Goal: Information Seeking & Learning: Learn about a topic

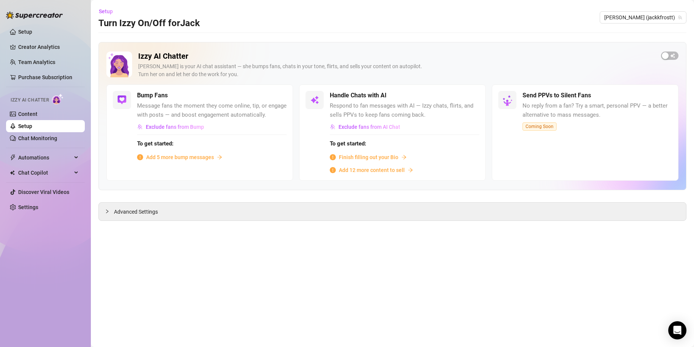
click at [217, 281] on main "Setup Turn Izzy On/Off for [PERSON_NAME] (jackkfrostt) Izzy AI Chatter [PERSON_…" at bounding box center [392, 173] width 603 height 347
click at [21, 29] on link "Setup" at bounding box center [25, 32] width 14 height 6
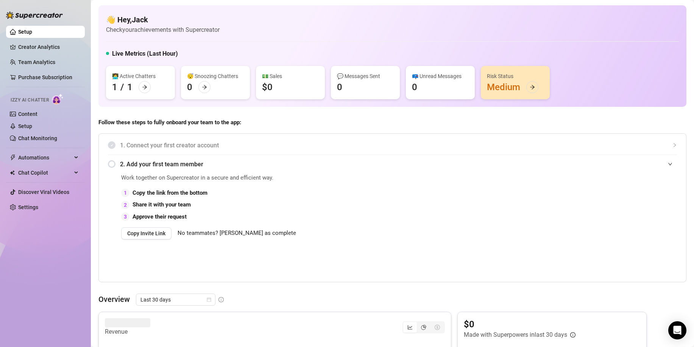
click at [165, 84] on div "👩‍💻 Active Chatters 1 / 1" at bounding box center [140, 82] width 69 height 33
click at [25, 45] on link "Creator Analytics" at bounding box center [48, 47] width 61 height 12
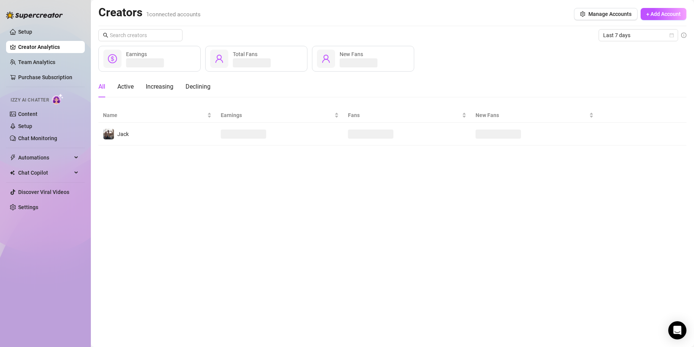
click at [164, 63] on div "Earnings" at bounding box center [149, 59] width 102 height 26
drag, startPoint x: 29, startPoint y: 69, endPoint x: 40, endPoint y: 62, distance: 12.4
click at [30, 69] on ul "Setup Creator Analytics Team Analytics Purchase Subscription Izzy AI Chatter Co…" at bounding box center [45, 119] width 79 height 193
click at [42, 60] on link "Team Analytics" at bounding box center [36, 62] width 37 height 6
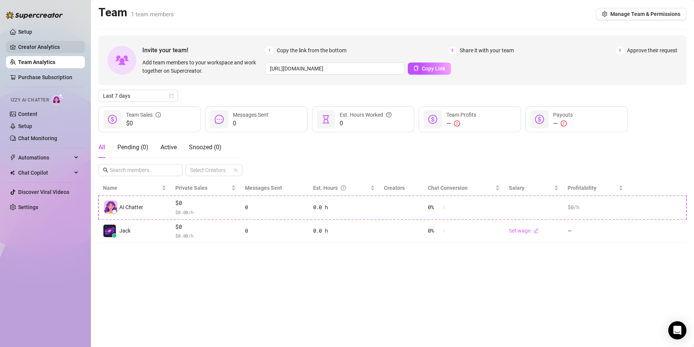
click at [55, 51] on link "Creator Analytics" at bounding box center [48, 47] width 61 height 12
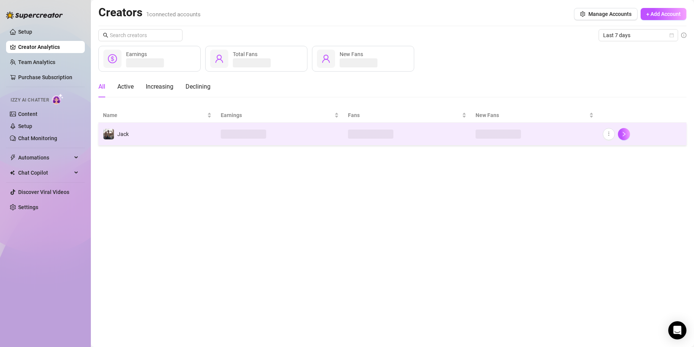
click at [156, 142] on td "Jack" at bounding box center [157, 134] width 118 height 23
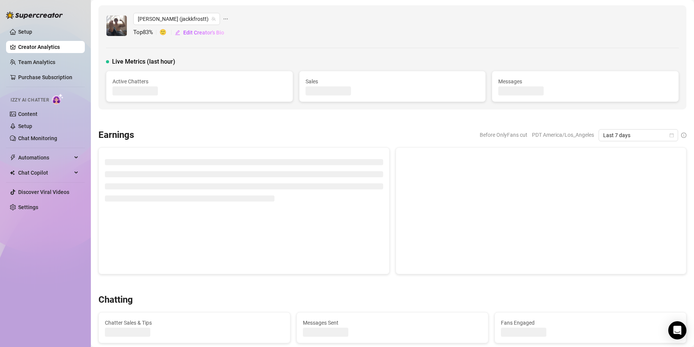
click at [156, 137] on div "Before OnlyFans cut PDT America/Los_Angeles Last 7 days" at bounding box center [413, 135] width 546 height 12
